Goal: Book appointment/travel/reservation

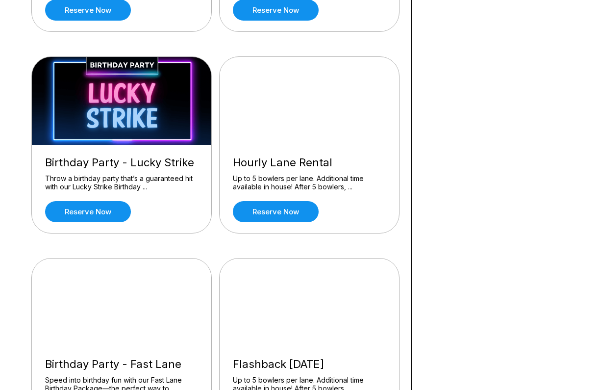
scroll to position [245, 0]
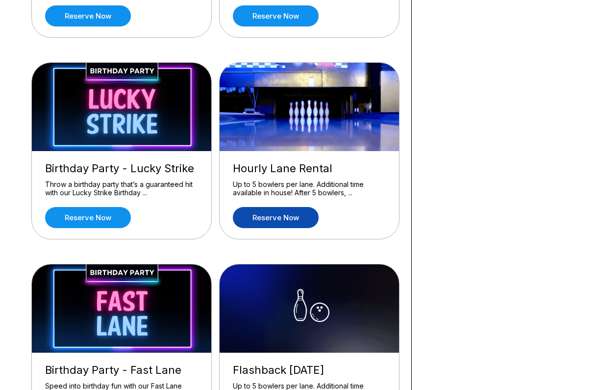
click at [265, 217] on link "Reserve now" at bounding box center [276, 217] width 86 height 21
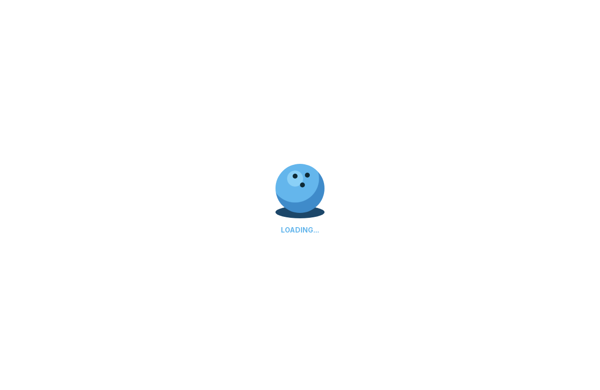
scroll to position [0, 0]
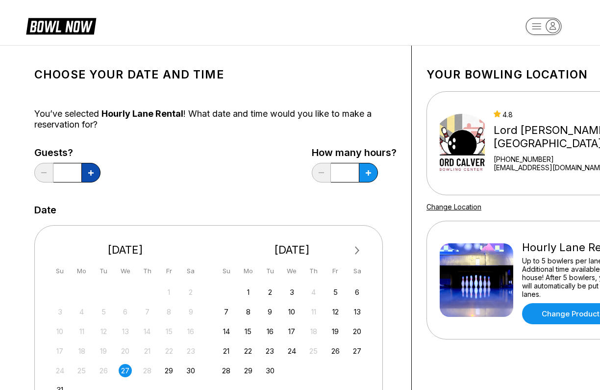
click at [98, 177] on button at bounding box center [90, 173] width 19 height 20
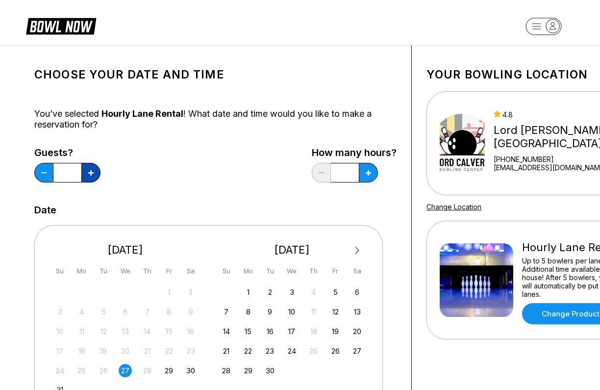
click at [98, 177] on button at bounding box center [90, 173] width 19 height 20
type input "**"
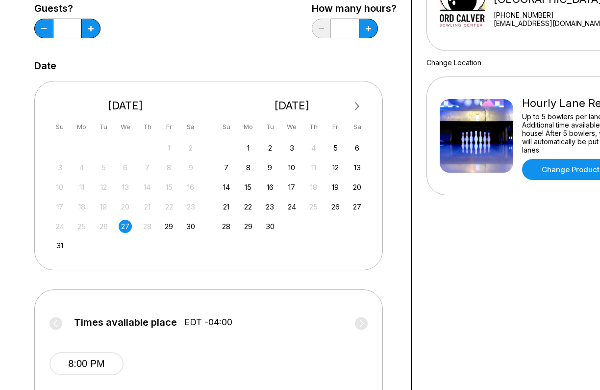
scroll to position [147, 0]
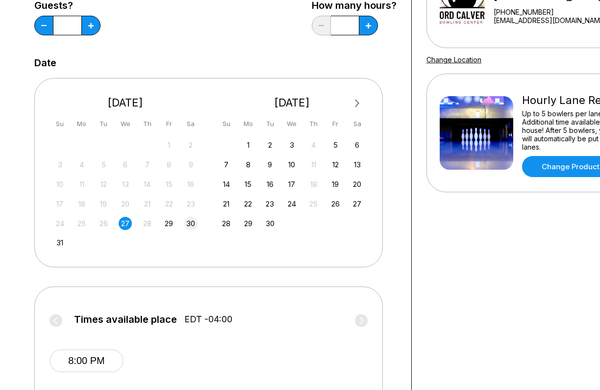
click at [187, 224] on div "30" at bounding box center [190, 223] width 13 height 13
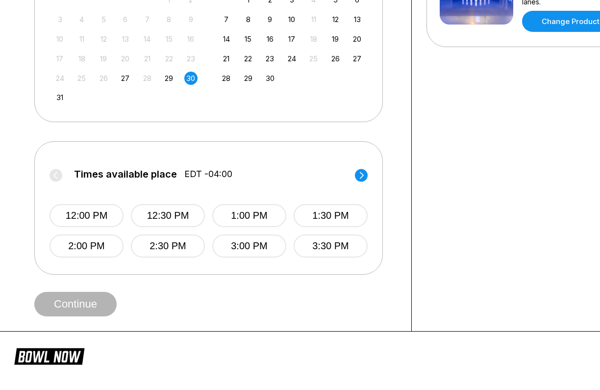
scroll to position [294, 0]
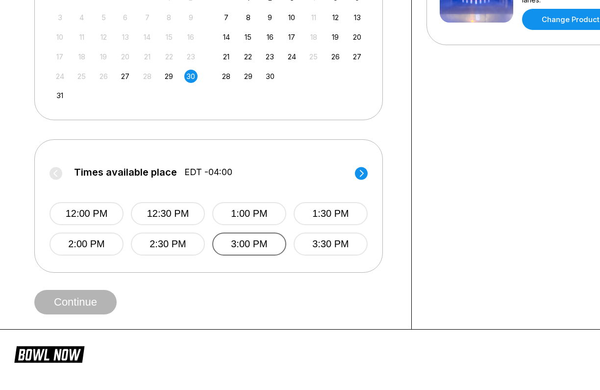
click at [254, 249] on button "3:00 PM" at bounding box center [249, 243] width 74 height 23
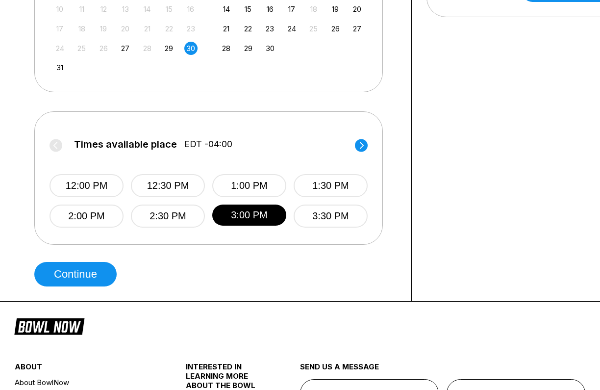
scroll to position [343, 0]
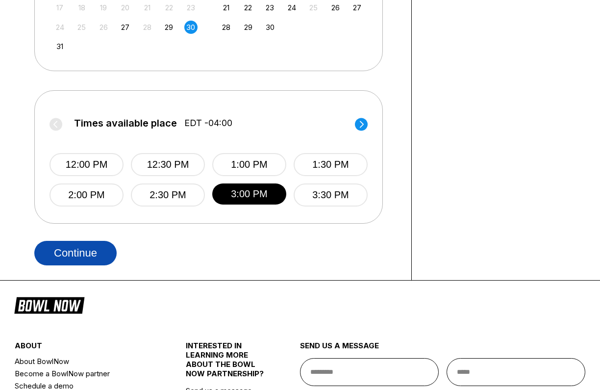
click at [80, 254] on button "Continue" at bounding box center [75, 253] width 82 height 25
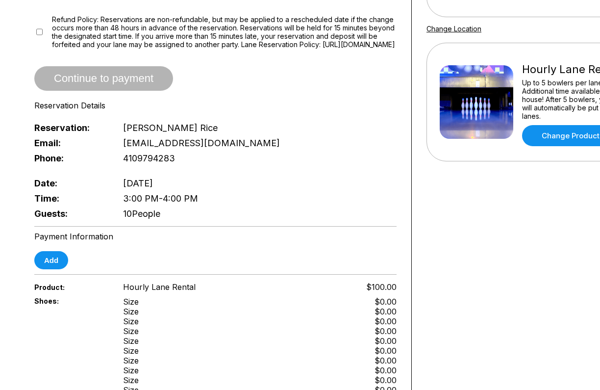
scroll to position [147, 0]
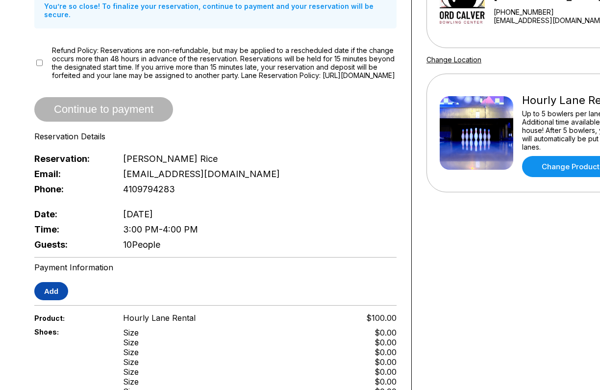
click at [52, 293] on button "Add" at bounding box center [51, 291] width 34 height 18
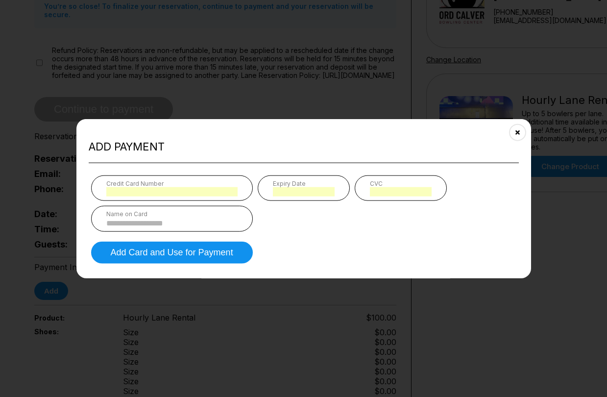
click at [161, 218] on div "Name on Card" at bounding box center [172, 218] width 162 height 26
click at [158, 224] on input at bounding box center [171, 223] width 131 height 8
type input "**********"
type input "*"
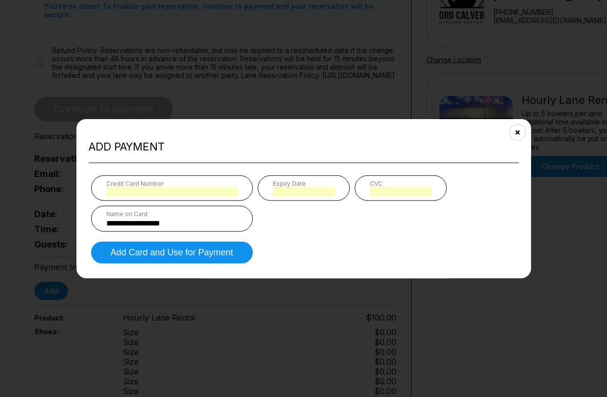
type input "*"
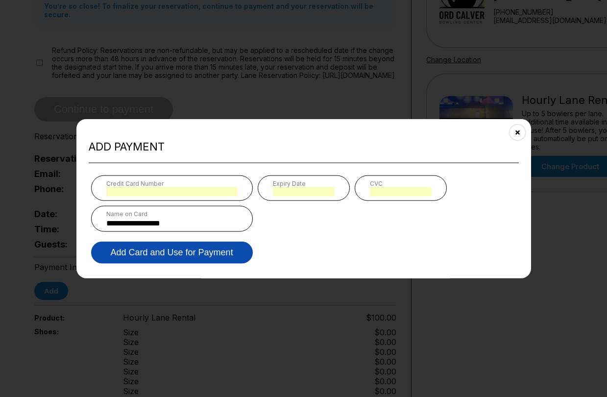
click at [195, 251] on button "Add Card and Use for Payment" at bounding box center [172, 252] width 162 height 22
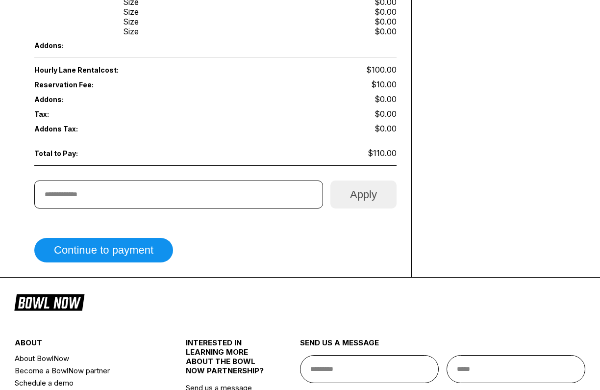
scroll to position [539, 0]
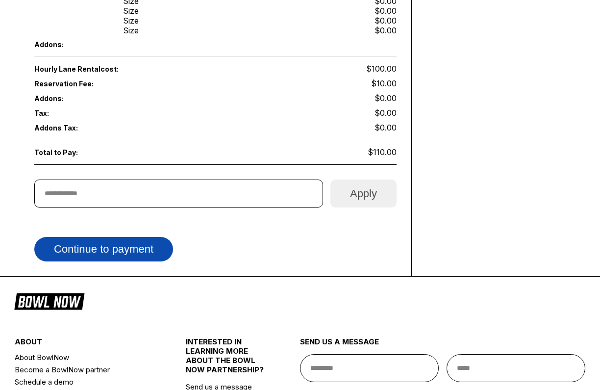
click at [127, 246] on button "Continue to payment" at bounding box center [103, 249] width 139 height 25
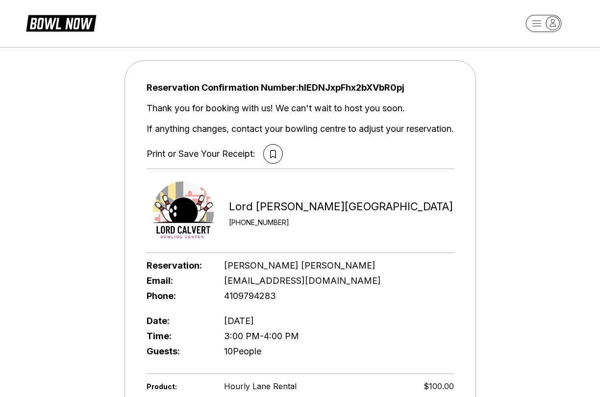
scroll to position [0, 0]
